Goal: Task Accomplishment & Management: Complete application form

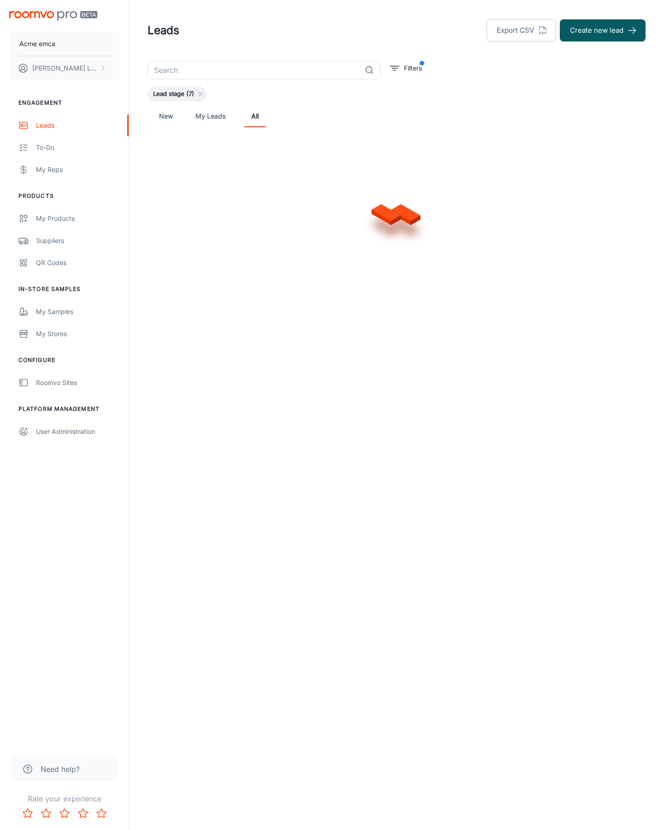
click at [603, 30] on button "Create new lead" at bounding box center [603, 30] width 86 height 22
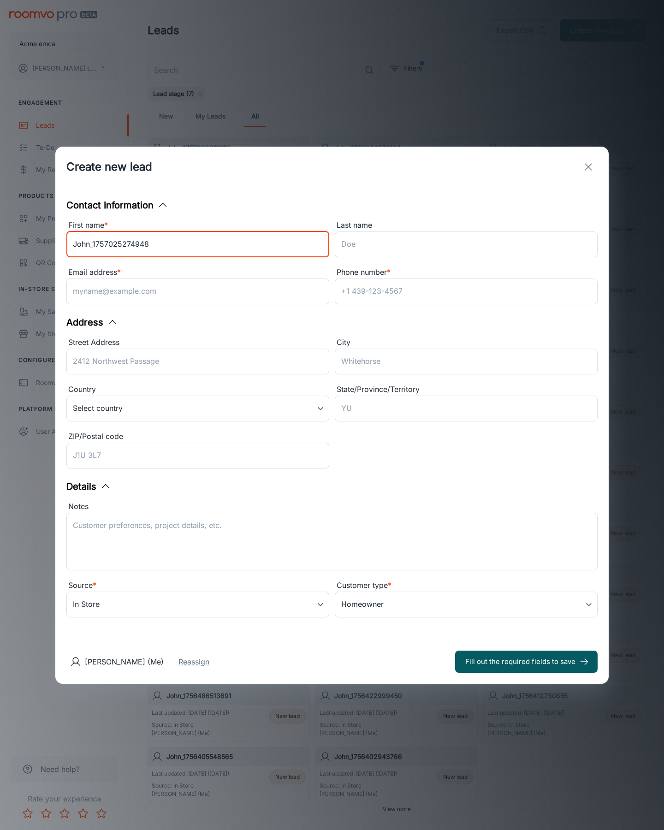
type input "John_1757025274948"
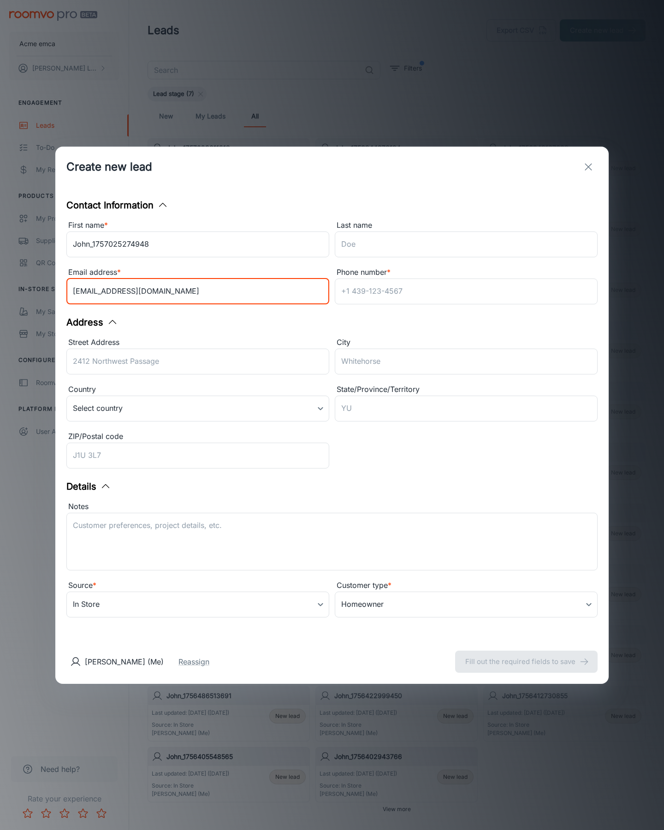
type input "[EMAIL_ADDRESS][DOMAIN_NAME]"
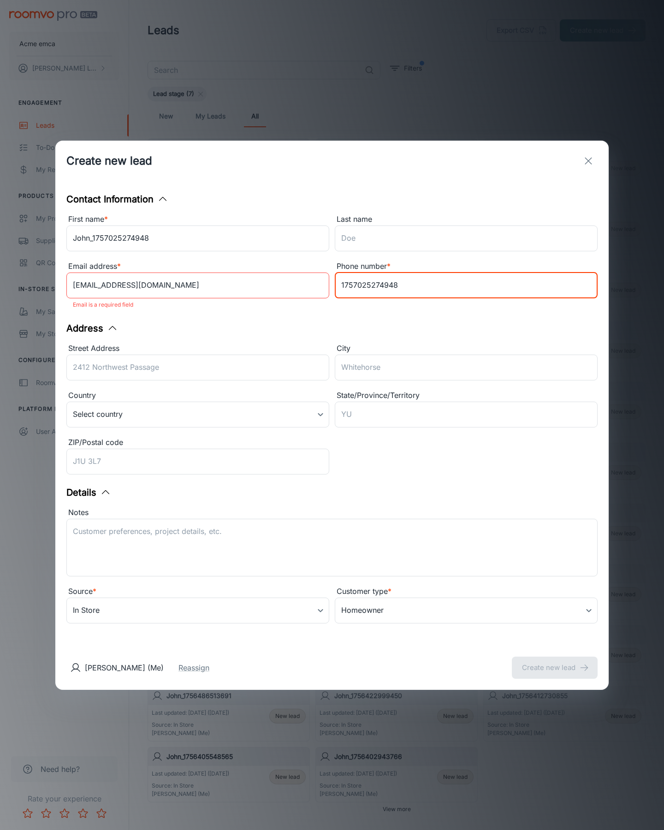
type input "1757025274948"
click at [555, 662] on button "Create new lead" at bounding box center [555, 668] width 86 height 22
